Goal: Task Accomplishment & Management: Manage account settings

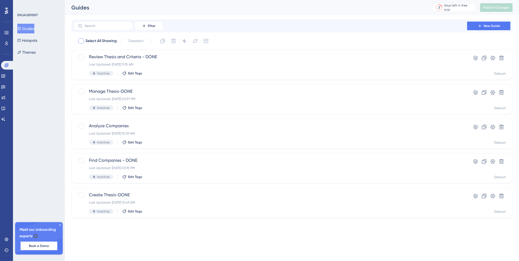
click at [81, 42] on div at bounding box center [80, 40] width 5 height 5
checkbox input "true"
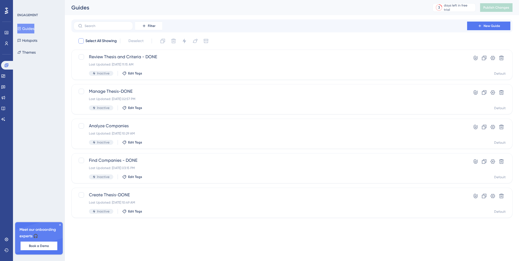
checkbox input "true"
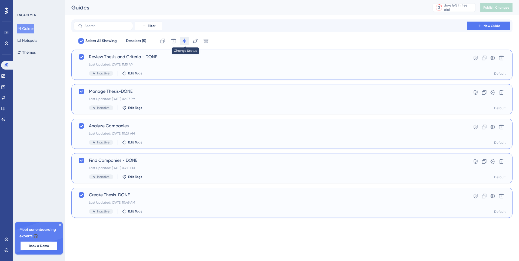
click at [185, 43] on icon at bounding box center [184, 40] width 5 height 5
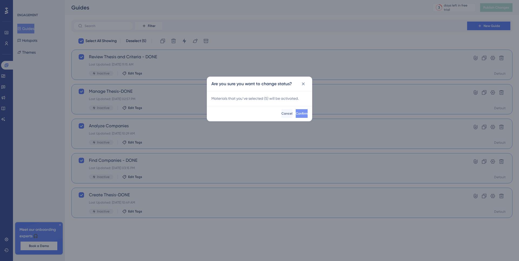
click at [296, 116] on span "Confirm" at bounding box center [302, 114] width 12 height 4
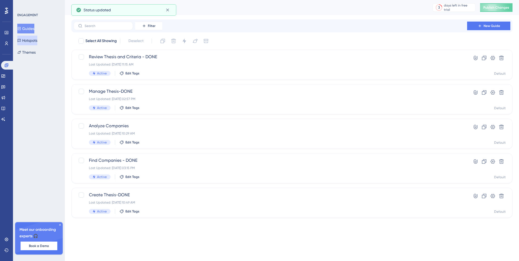
click at [31, 40] on button "Hotspots" at bounding box center [27, 41] width 20 height 10
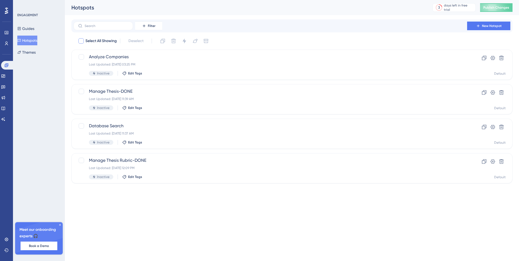
click at [81, 42] on div at bounding box center [80, 40] width 5 height 5
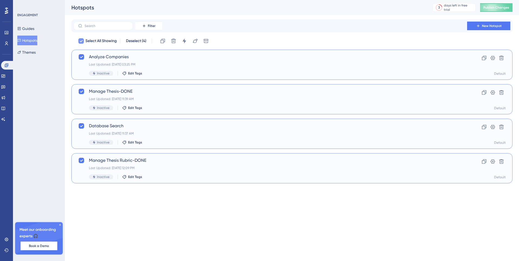
checkbox input "true"
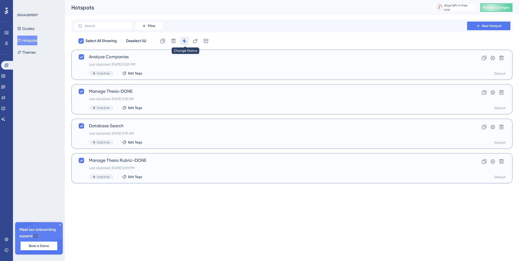
click at [183, 39] on icon at bounding box center [184, 40] width 5 height 5
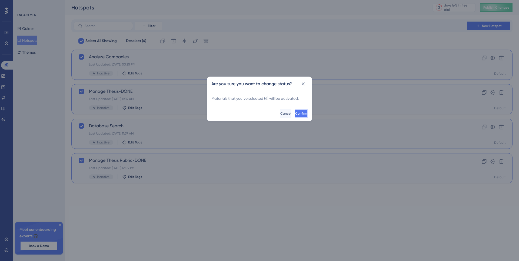
click at [295, 114] on span "Confirm" at bounding box center [301, 114] width 12 height 4
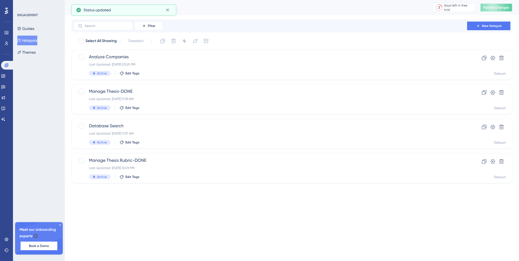
click at [489, 8] on span "Publish Changes" at bounding box center [496, 7] width 26 height 4
click at [34, 28] on button "Guides" at bounding box center [25, 29] width 17 height 10
